Goal: Task Accomplishment & Management: Manage account settings

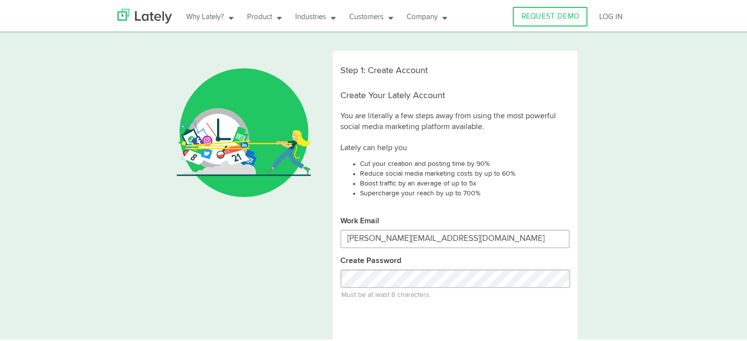
type input "[PERSON_NAME][EMAIL_ADDRESS][DOMAIN_NAME]"
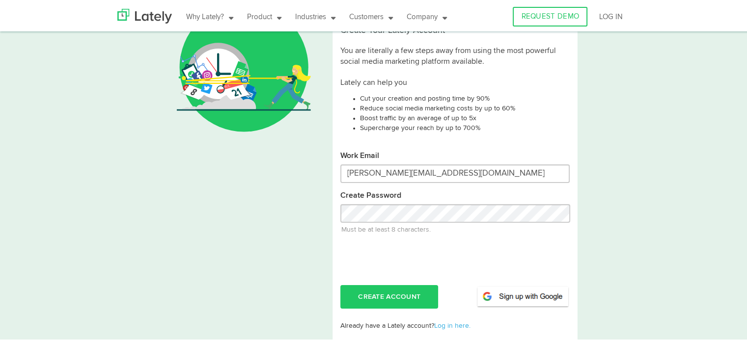
scroll to position [95, 0]
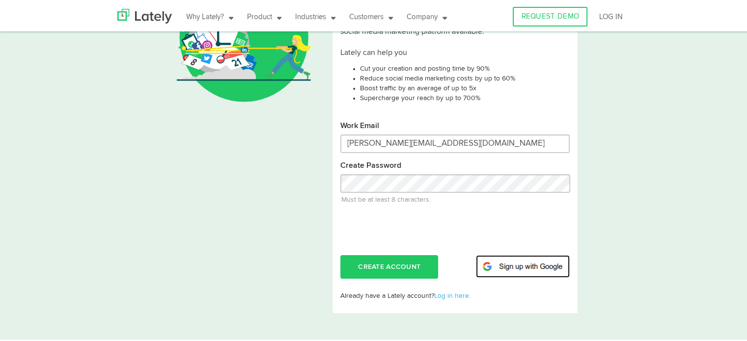
click at [520, 266] on img at bounding box center [523, 265] width 94 height 23
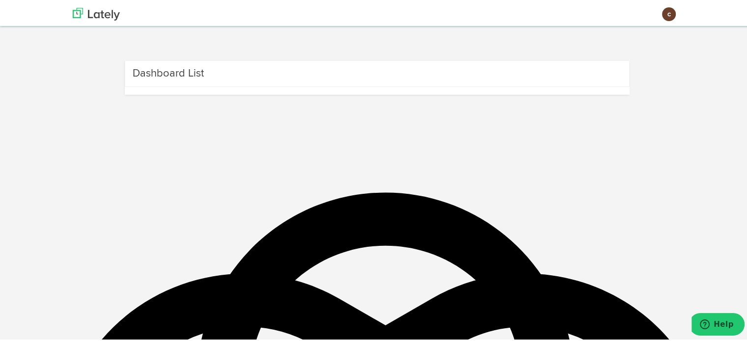
click at [198, 71] on h3 "Dashboard List" at bounding box center [168, 72] width 71 height 16
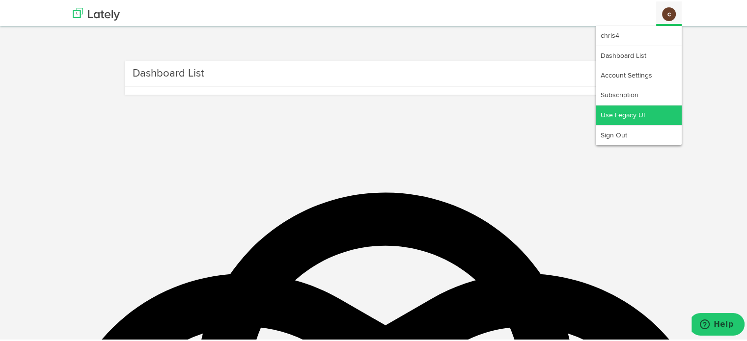
click at [611, 113] on link "Use Legacy UI" at bounding box center [639, 114] width 86 height 20
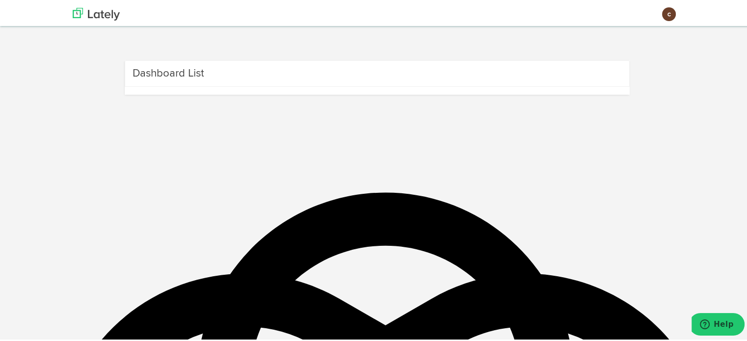
click at [207, 79] on div "Dashboard List" at bounding box center [377, 72] width 505 height 27
click at [85, 11] on img at bounding box center [96, 12] width 47 height 13
click at [37, 136] on body "Channels Create Generate Pipeline Team Basic Analytics (limited on mobile) Dash…" at bounding box center [377, 71] width 754 height 142
click at [193, 76] on h3 "Dashboard List" at bounding box center [168, 72] width 71 height 16
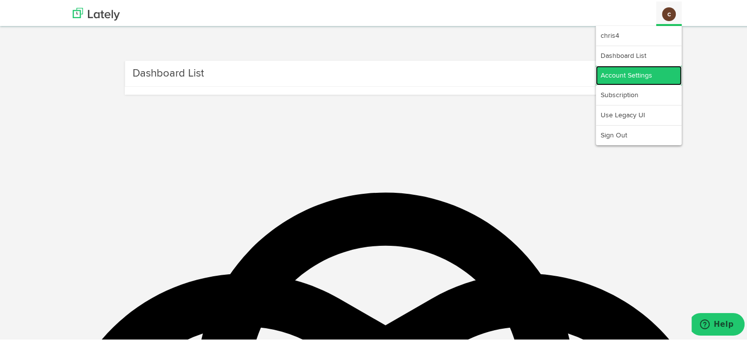
click at [628, 70] on link "Account Settings" at bounding box center [639, 74] width 86 height 20
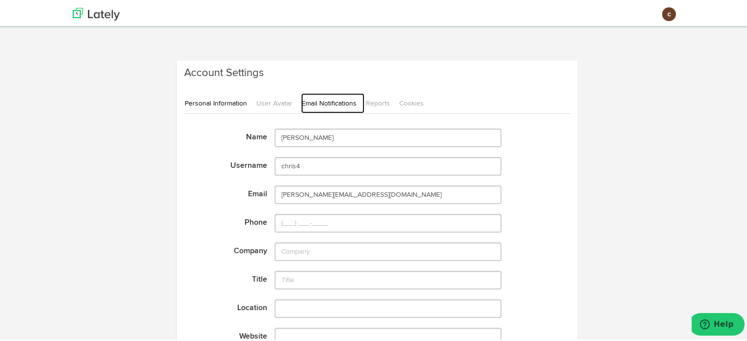
click at [310, 102] on link "Email Notifications" at bounding box center [332, 102] width 63 height 20
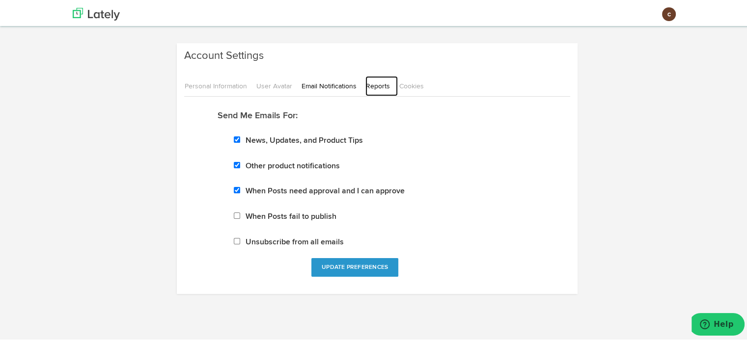
click at [375, 84] on link "Reports" at bounding box center [381, 85] width 32 height 20
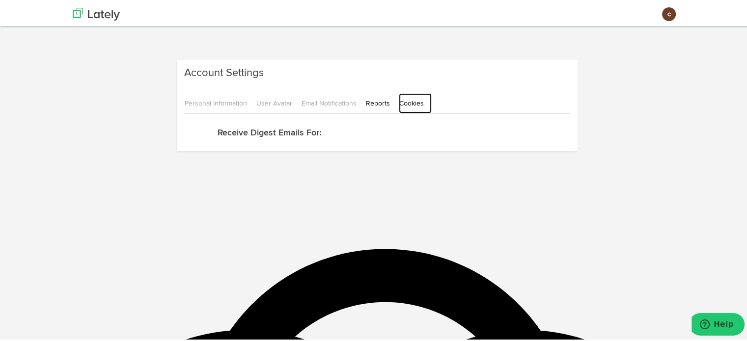
click at [403, 103] on link "Cookies" at bounding box center [415, 102] width 33 height 20
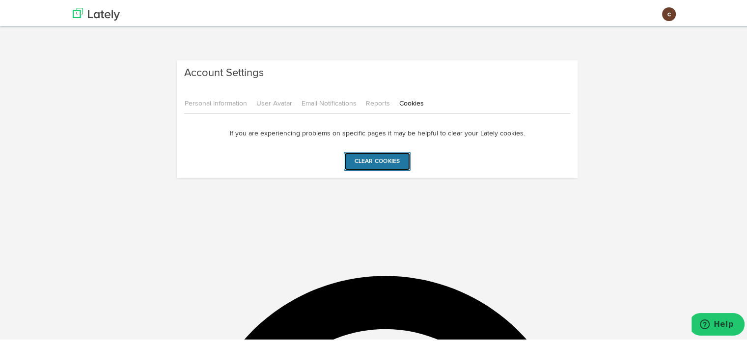
click at [372, 161] on input "Clear cookies" at bounding box center [377, 160] width 66 height 19
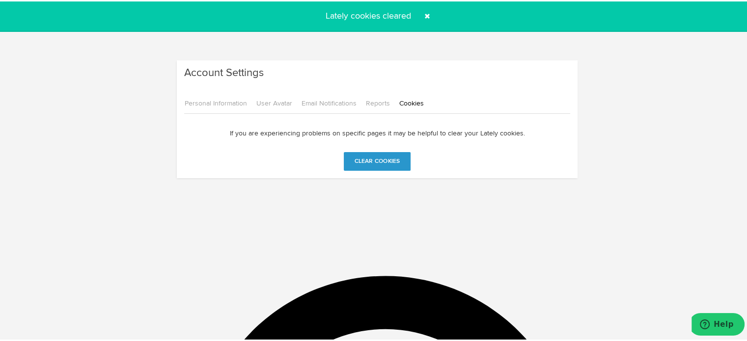
click at [424, 13] on span at bounding box center [427, 15] width 16 height 16
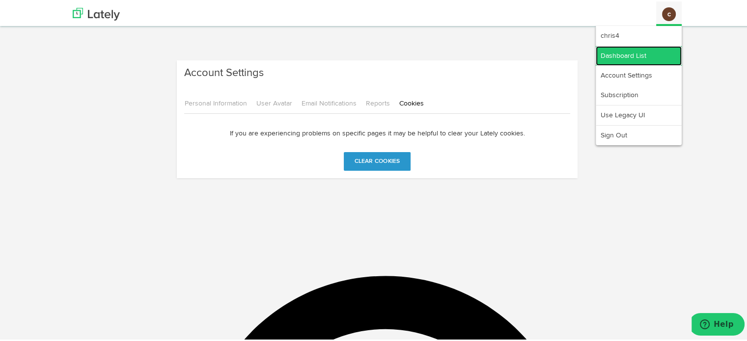
click at [609, 52] on link "Dashboard List" at bounding box center [639, 55] width 86 height 20
